Goal: Task Accomplishment & Management: Manage account settings

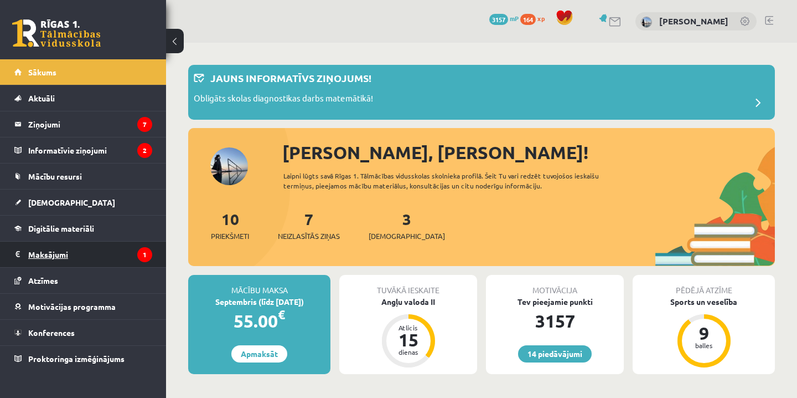
click at [107, 256] on legend "Maksājumi 1" at bounding box center [90, 253] width 124 height 25
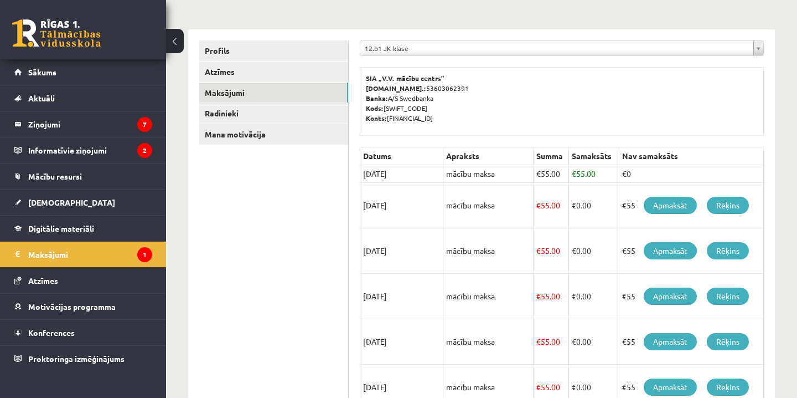
scroll to position [116, 0]
click at [677, 202] on link "Apmaksāt" at bounding box center [670, 204] width 53 height 17
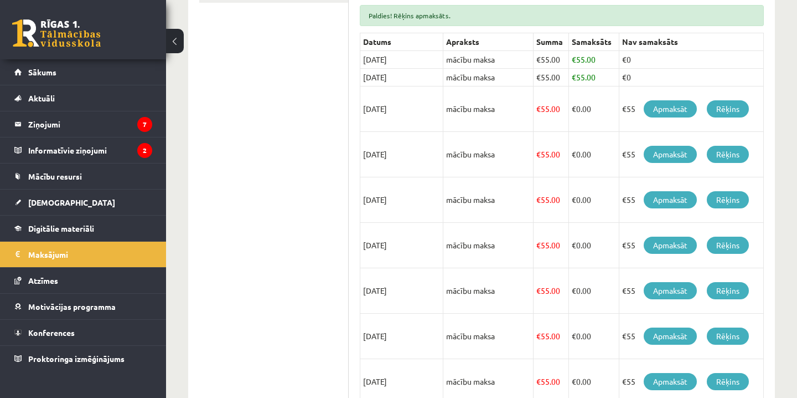
scroll to position [285, 0]
click at [104, 206] on link "[DEMOGRAPHIC_DATA]" at bounding box center [83, 201] width 138 height 25
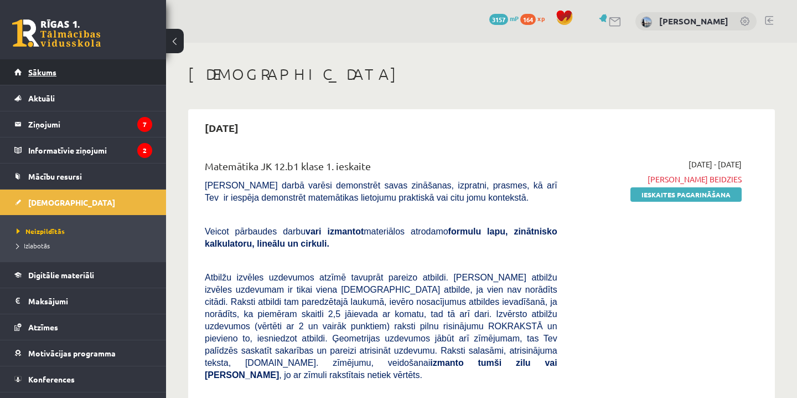
click at [125, 77] on link "Sākums" at bounding box center [83, 71] width 138 height 25
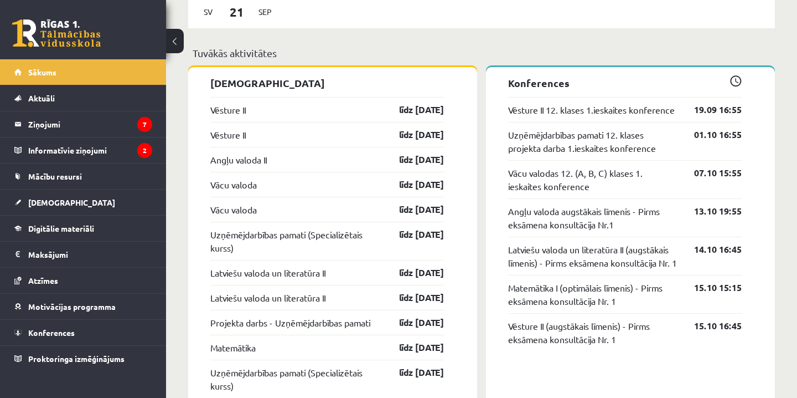
scroll to position [919, 0]
